Goal: Contribute content: Add original content to the website for others to see

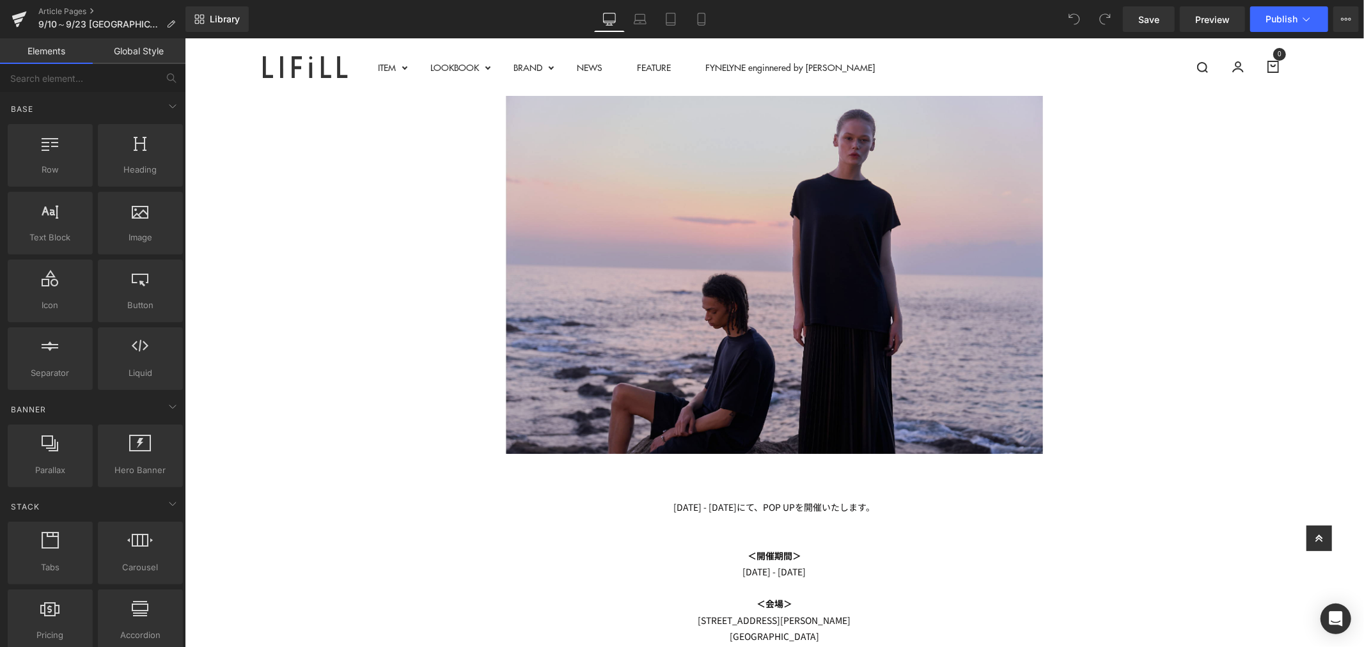
click at [845, 251] on img at bounding box center [773, 274] width 537 height 358
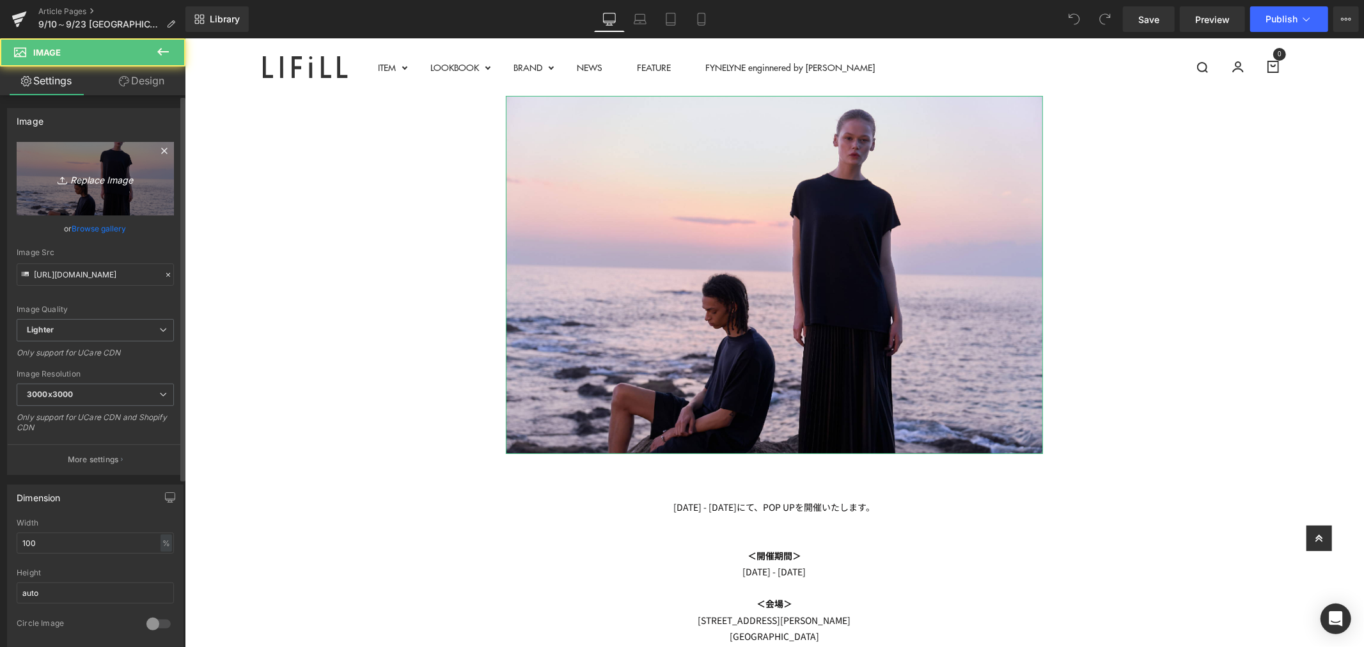
click at [123, 187] on icon "Replace Image" at bounding box center [95, 179] width 102 height 16
type input "C:\fakepath\アートボード 1伊勢丹_TOP.jpg"
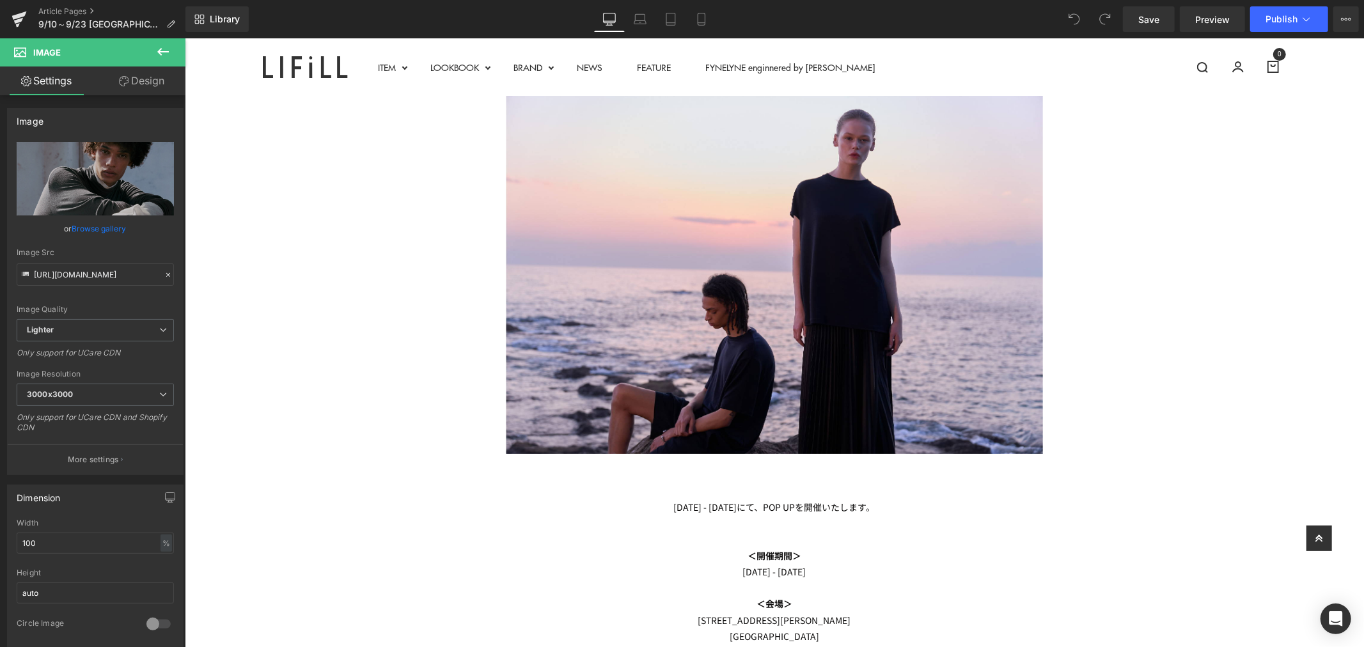
type input "[URL][DOMAIN_NAME]"
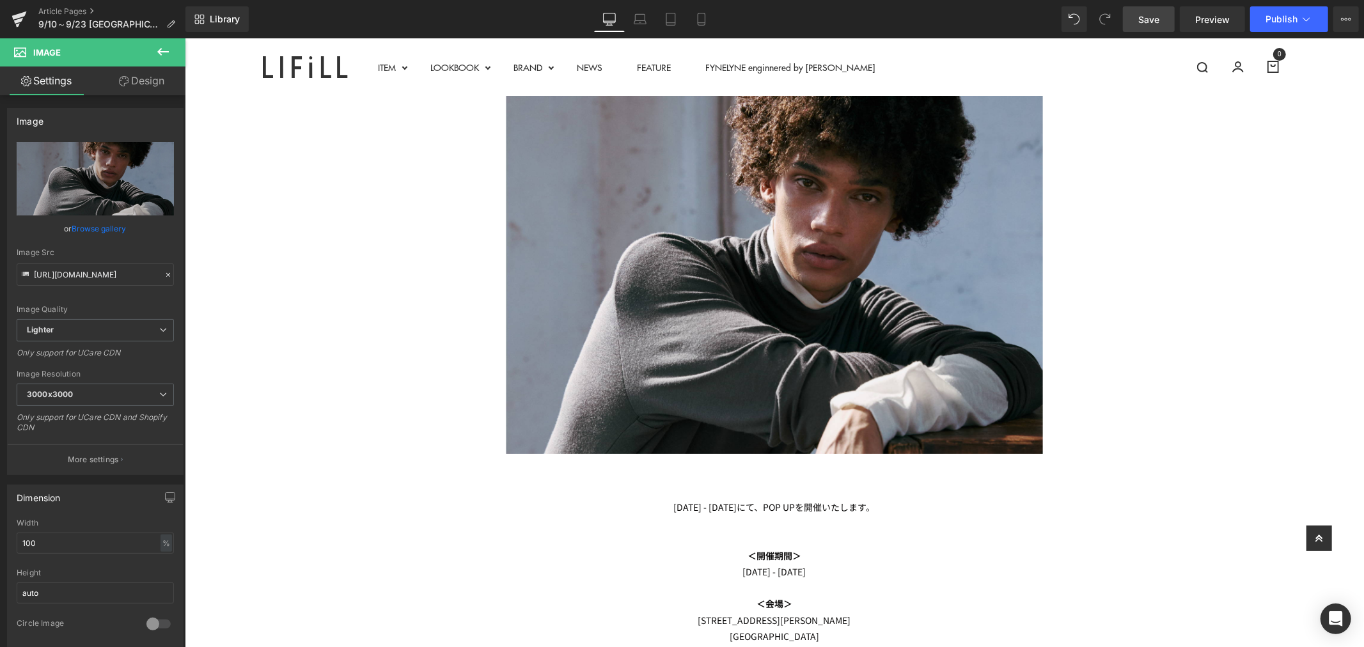
click at [1150, 26] on span "Save" at bounding box center [1149, 19] width 21 height 13
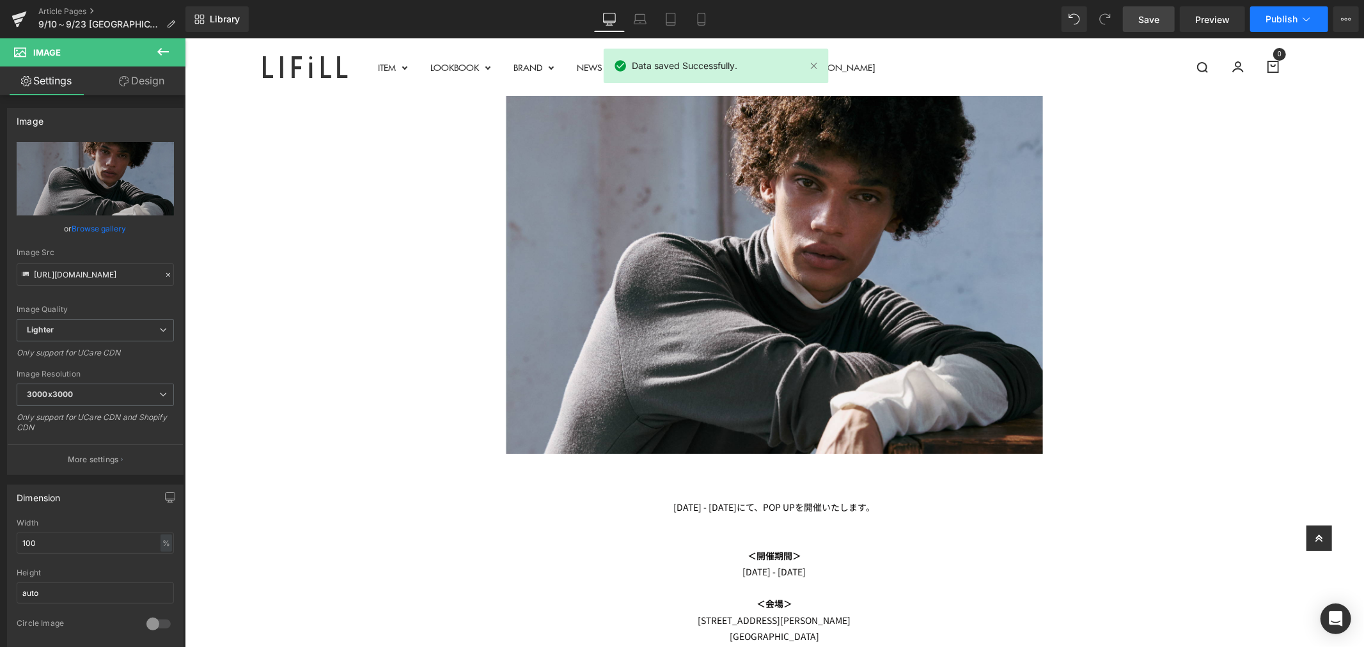
click at [1303, 20] on icon at bounding box center [1307, 19] width 13 height 13
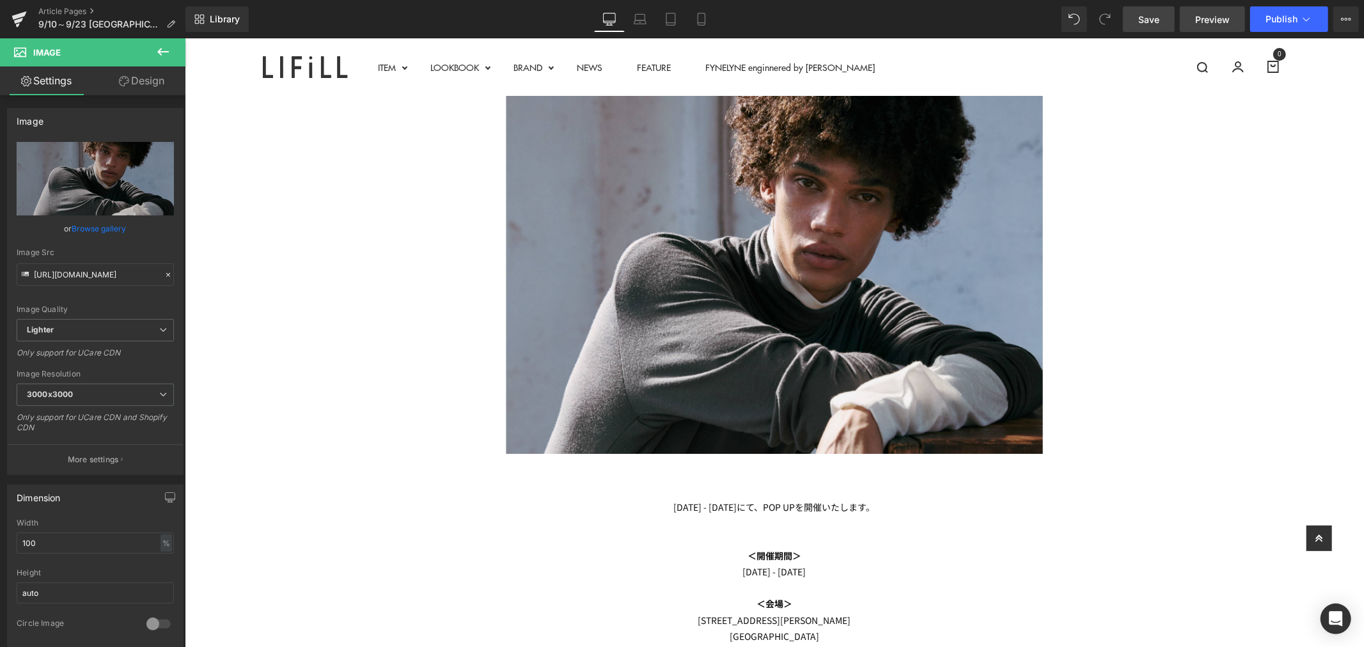
click at [1227, 15] on span "Preview" at bounding box center [1213, 19] width 35 height 13
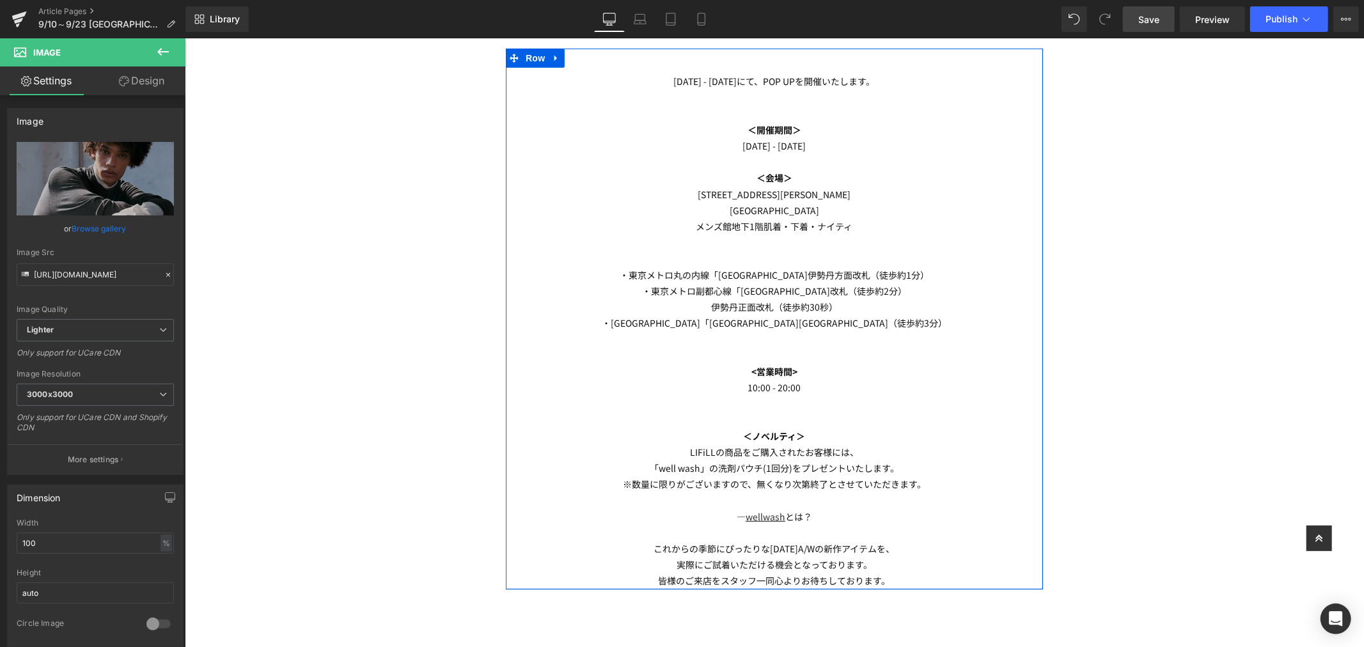
scroll to position [568, 0]
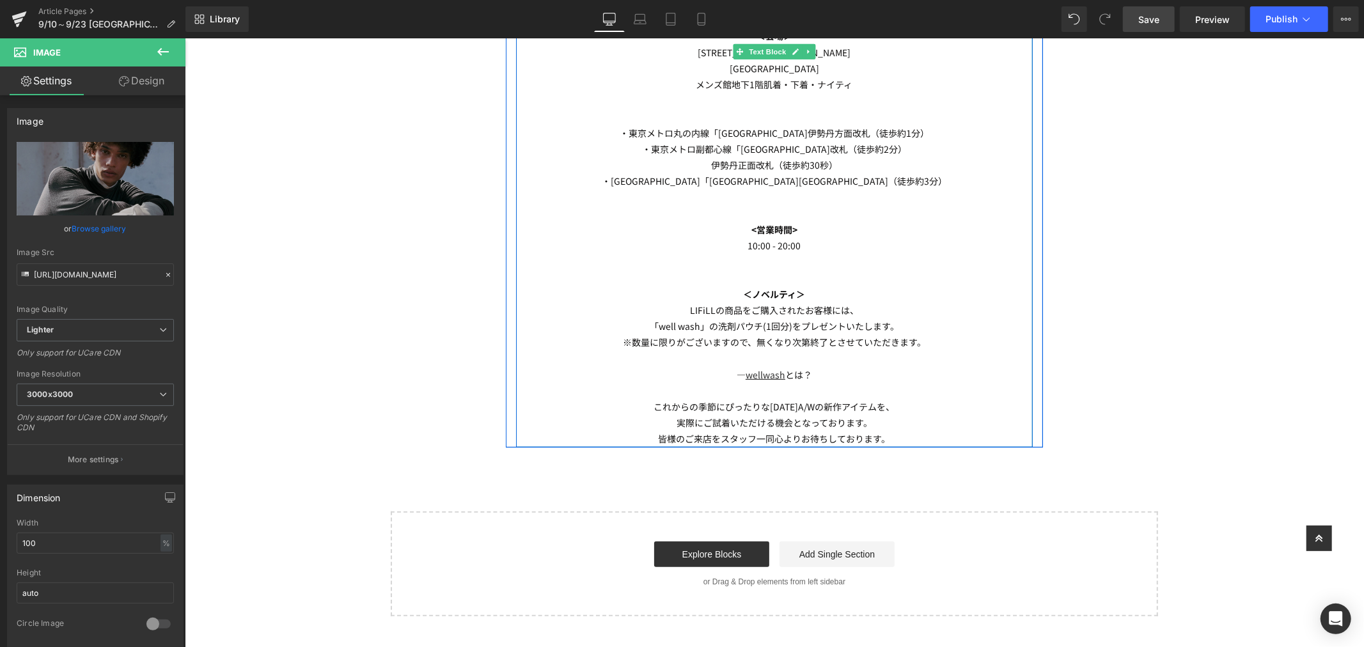
click at [875, 338] on p "※数量に限りがございますので、無くなり次第終了とさせていただきます。" at bounding box center [774, 342] width 517 height 16
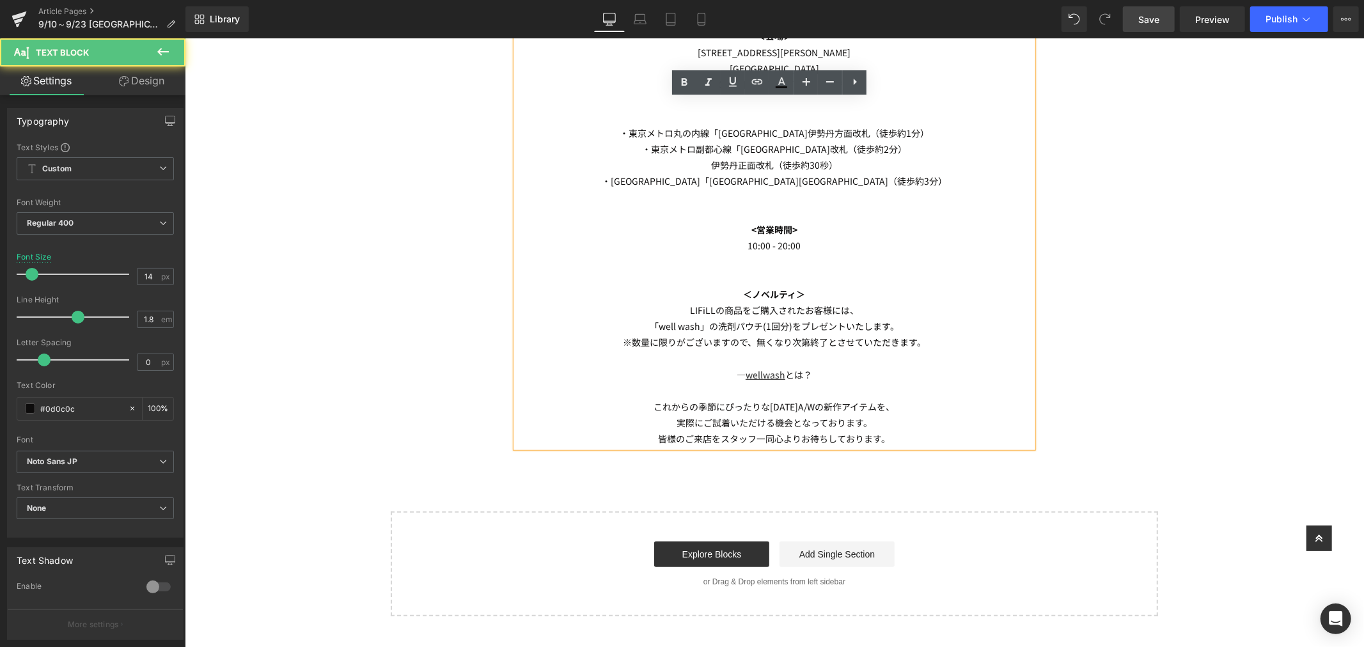
scroll to position [213, 0]
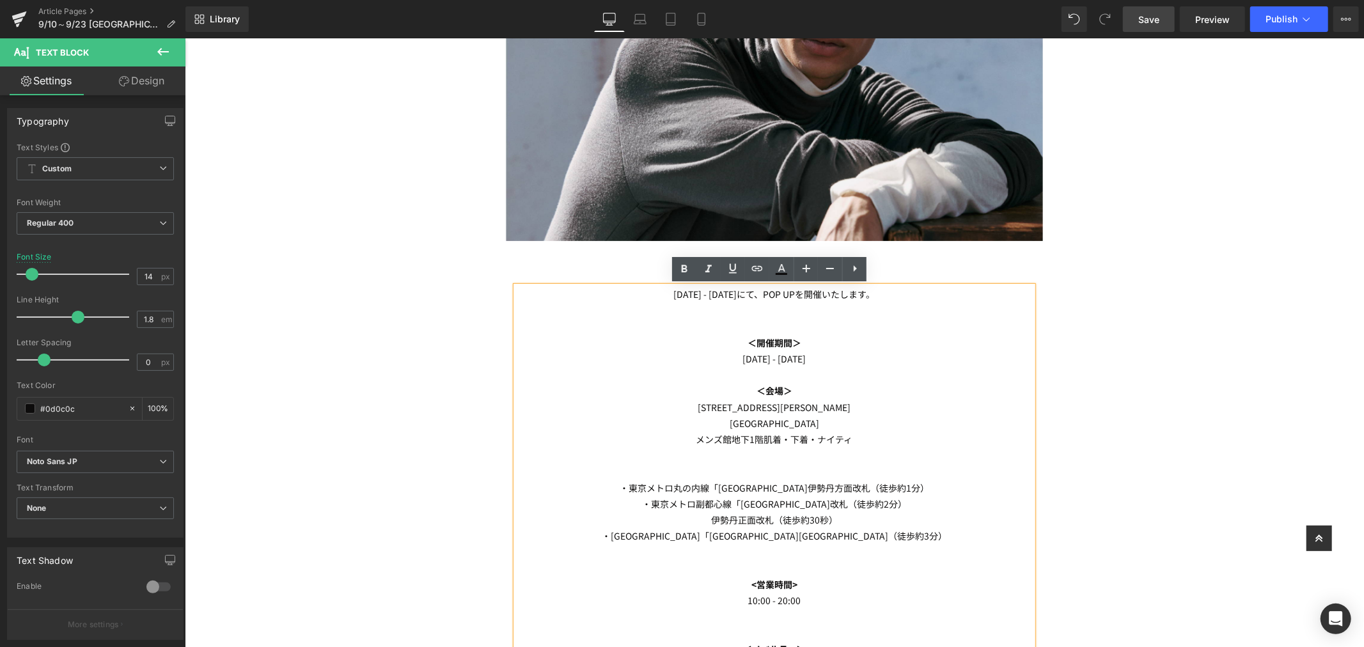
click at [889, 361] on p "[DATE] - [DATE]" at bounding box center [774, 359] width 517 height 16
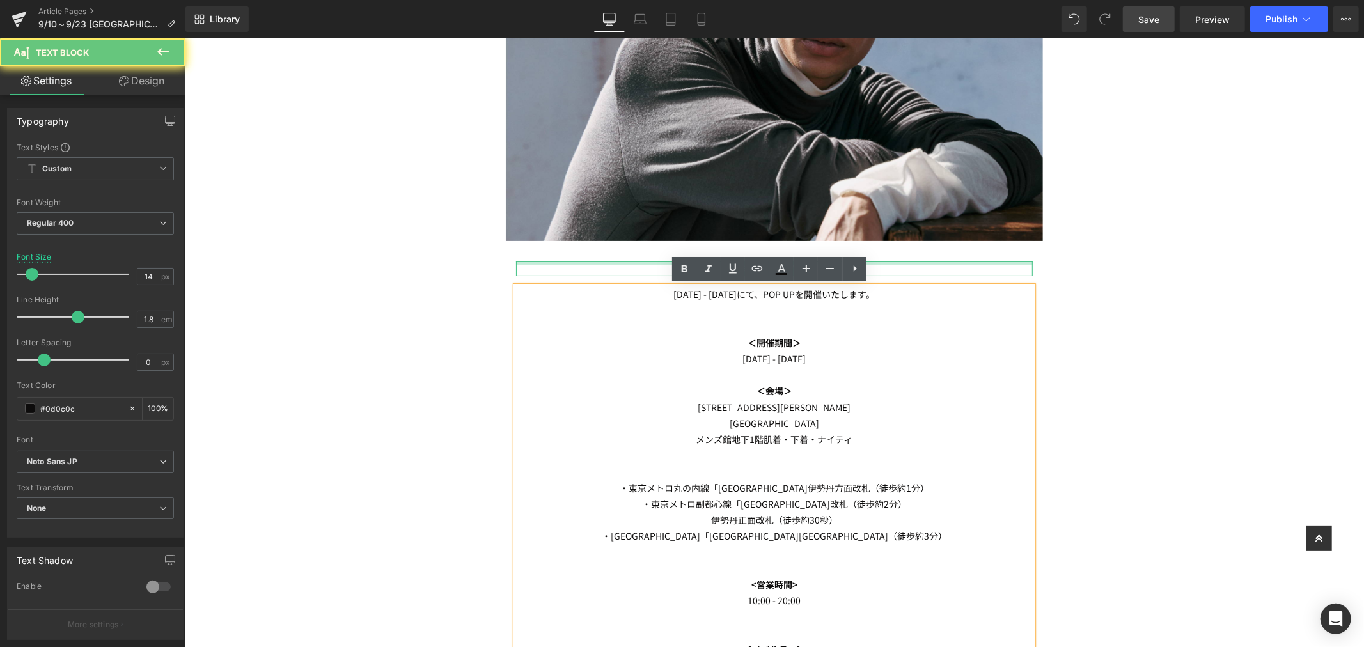
drag, startPoint x: 883, startPoint y: 294, endPoint x: 578, endPoint y: 260, distance: 307.1
click at [578, 261] on div "Heading [DATE] - [DATE]にて、POP UPを開催いたします。 ＜開催期間＞ [DATE] - [DATE] ＜会場＞ [STREET_A…" at bounding box center [773, 531] width 537 height 541
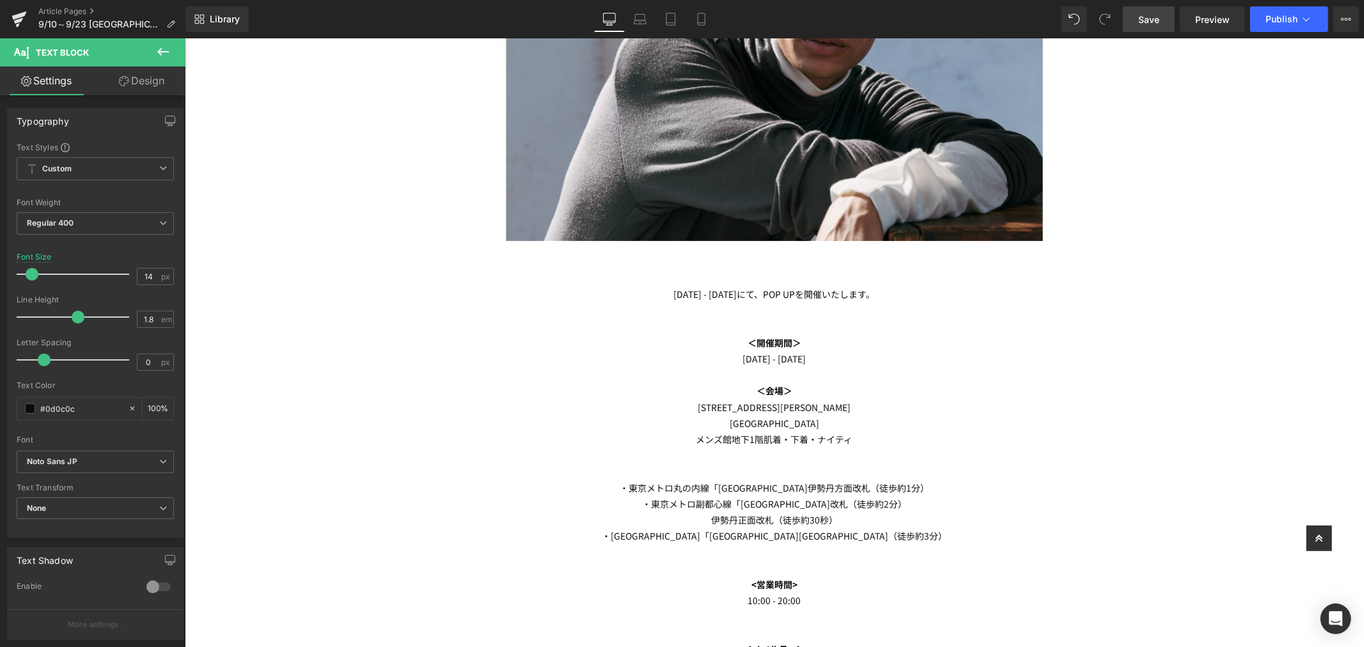
copy p "[DATE] - [DATE]にて、POP UPを開催いたします。"
click at [1286, 12] on button "Publish" at bounding box center [1290, 19] width 78 height 26
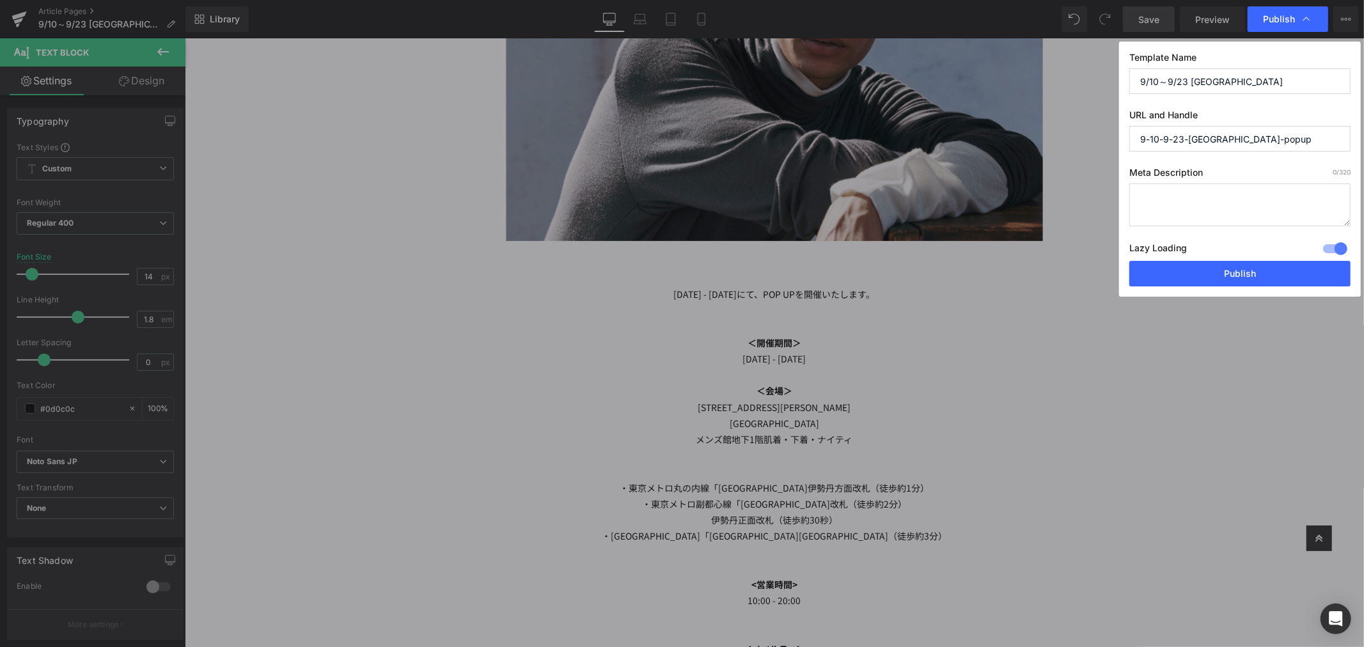
click at [1205, 200] on textarea at bounding box center [1240, 205] width 221 height 43
paste textarea "[DATE] - [DATE]にて、POP UPを開催いたします。"
click at [1242, 199] on textarea "[DATE] - [DATE]にて、POP UPを開催いたします。" at bounding box center [1240, 205] width 221 height 43
click at [1178, 213] on textarea "[DATE] - [DATE]にて、[GEOGRAPHIC_DATA]地下1階 肌着・下着・ナイティにてPOP UPを開催いたします。" at bounding box center [1240, 205] width 221 height 43
type textarea "[DATE] - [DATE]にて、[GEOGRAPHIC_DATA]地下1階にてPOP UPを開催いたします。"
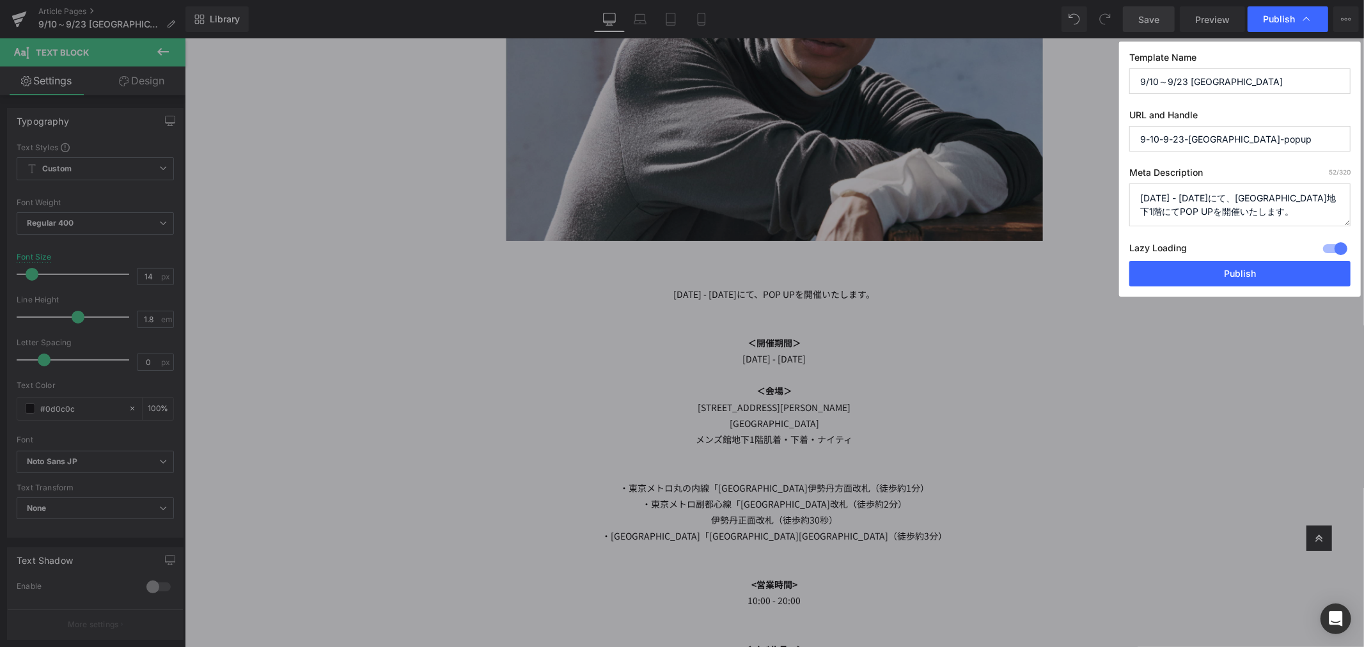
click at [1287, 139] on input "9-10-9-23-[GEOGRAPHIC_DATA]-popup" at bounding box center [1240, 139] width 221 height 26
drag, startPoint x: 1287, startPoint y: 137, endPoint x: 1027, endPoint y: 136, distance: 259.7
click at [1027, 136] on div "Publish Template Name 9/10～9/23 [GEOGRAPHIC_DATA] URL and Handle 9-10-9-23-[GEO…" at bounding box center [682, 323] width 1364 height 647
paste input "pop-up"
type input "0910-0923-isetan-mens-pop-up"
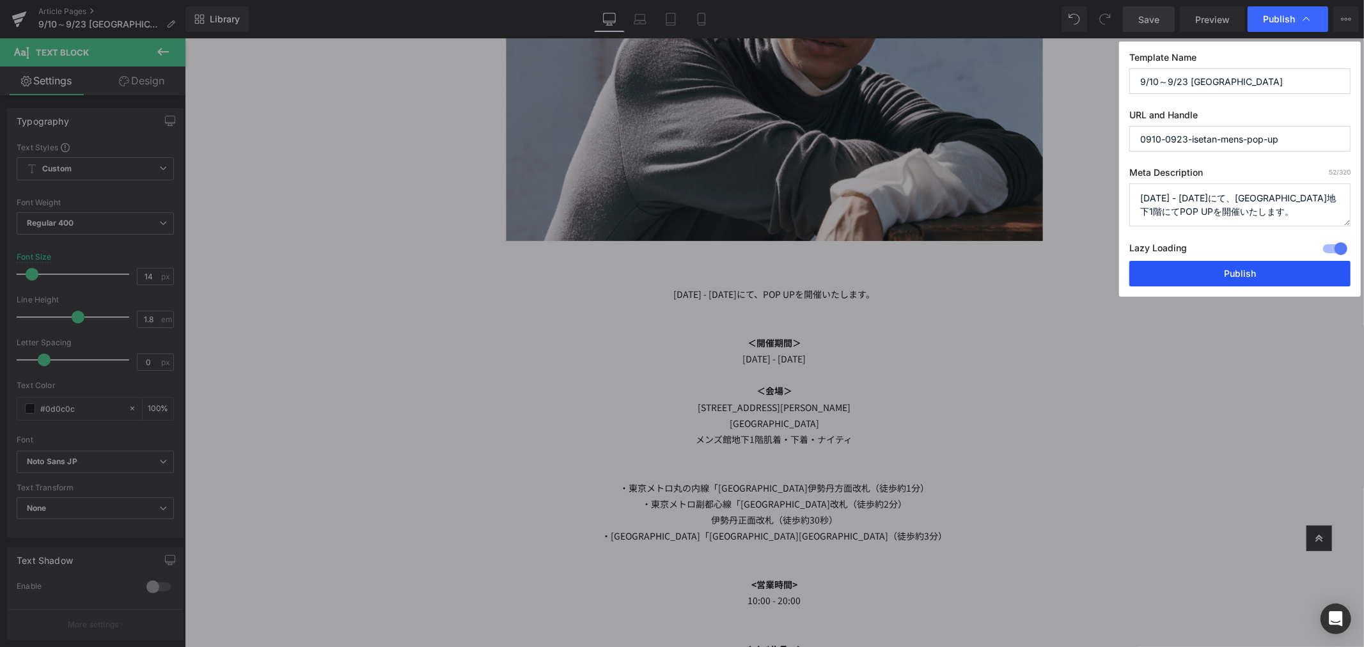
click at [1242, 272] on button "Publish" at bounding box center [1240, 274] width 221 height 26
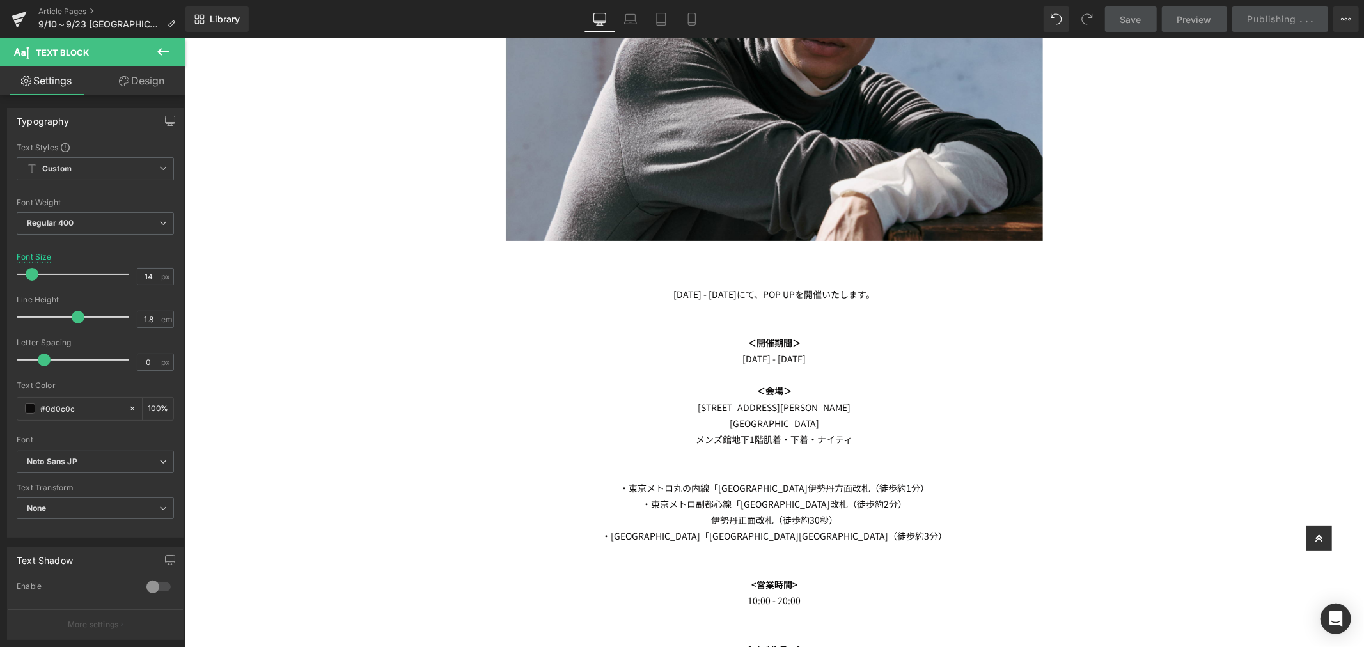
scroll to position [0, 0]
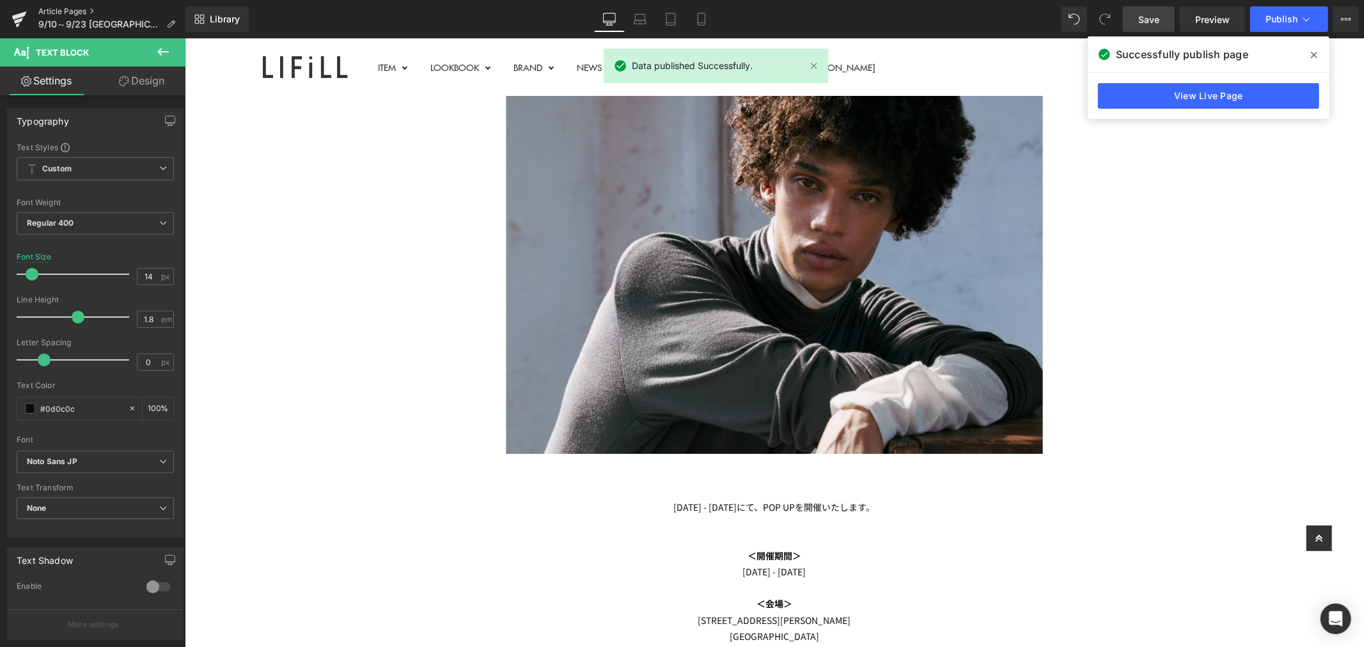
click at [75, 8] on link "Article Pages" at bounding box center [111, 11] width 147 height 10
